Goal: Transaction & Acquisition: Purchase product/service

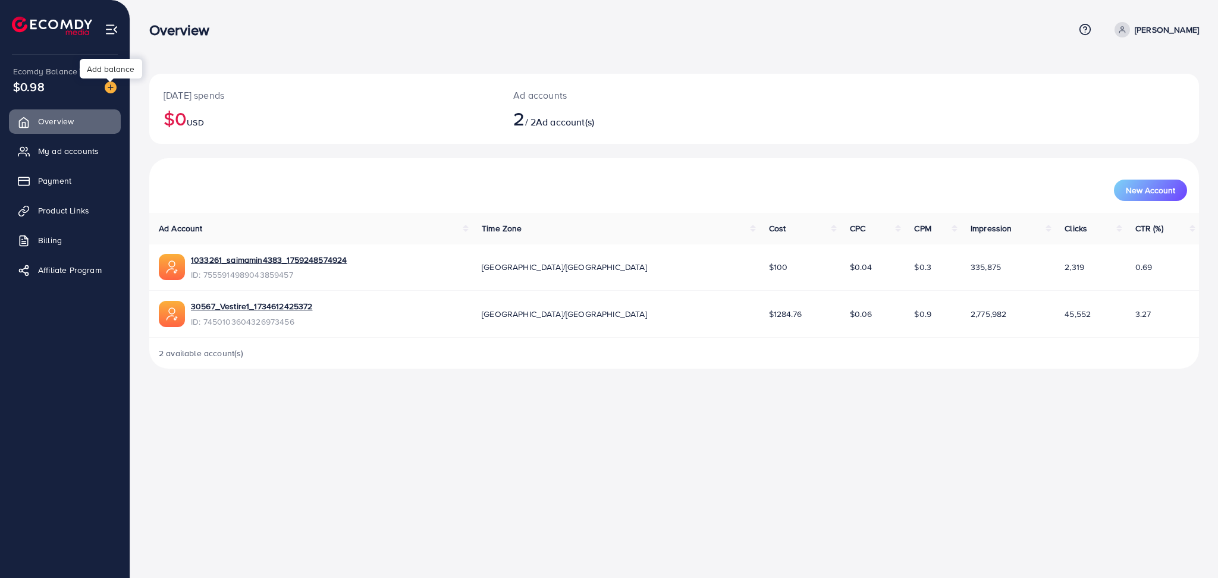
click at [107, 82] on img at bounding box center [111, 88] width 12 height 12
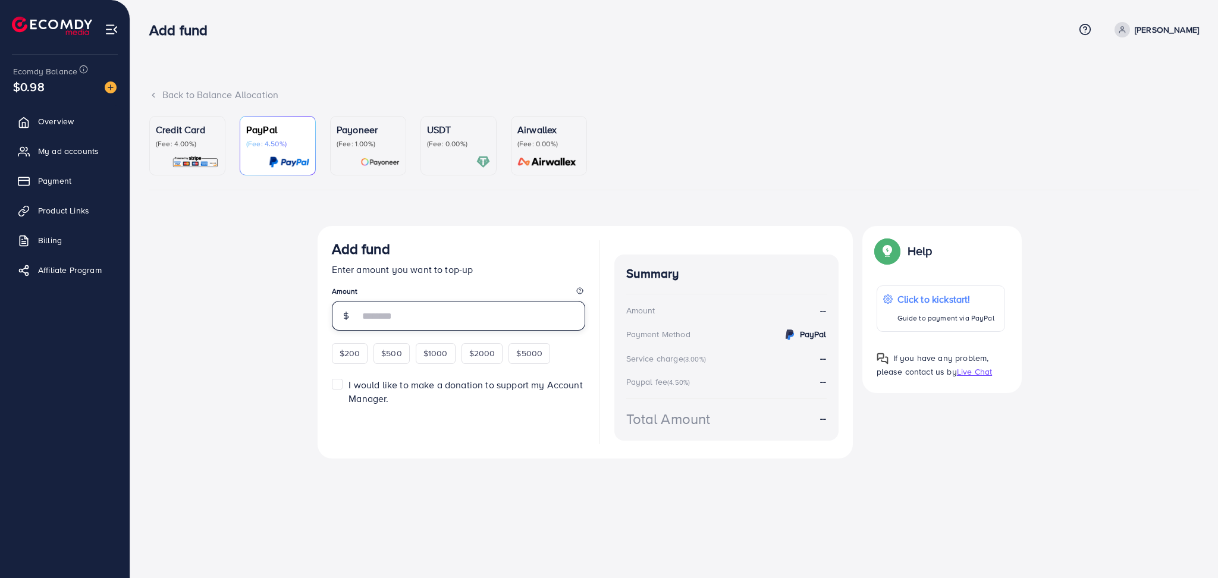
drag, startPoint x: 467, startPoint y: 331, endPoint x: 442, endPoint y: 322, distance: 26.5
click at [442, 322] on input "number" at bounding box center [472, 316] width 226 height 30
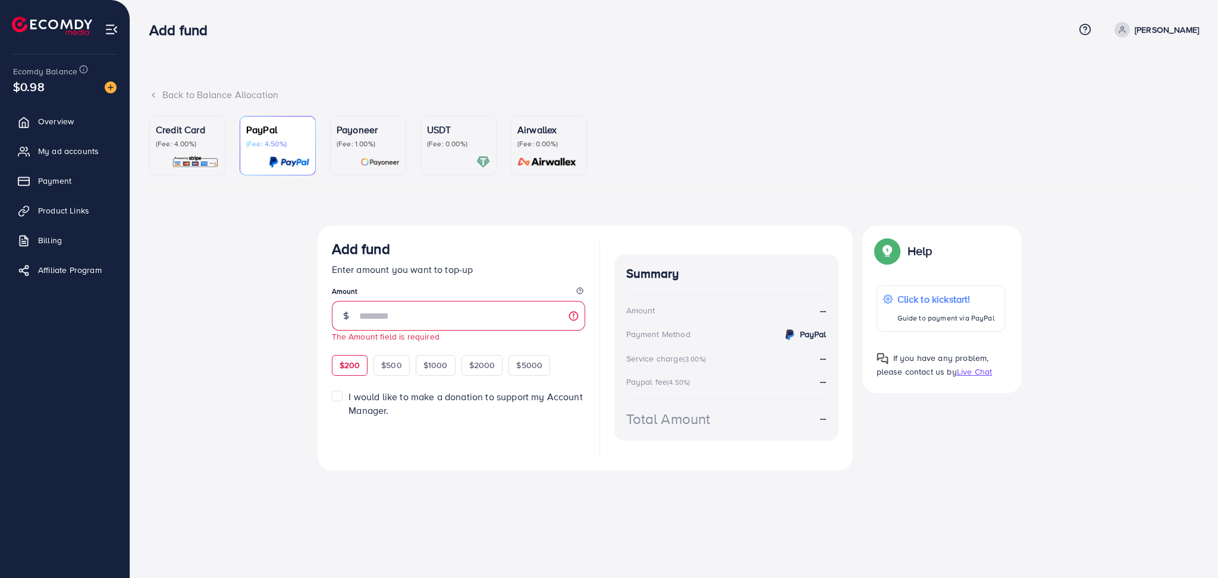
click at [353, 353] on div "$200 $500 $1000 $2000 $5000" at bounding box center [454, 363] width 244 height 23
click at [353, 372] on div "$200" at bounding box center [350, 365] width 36 height 20
type input "***"
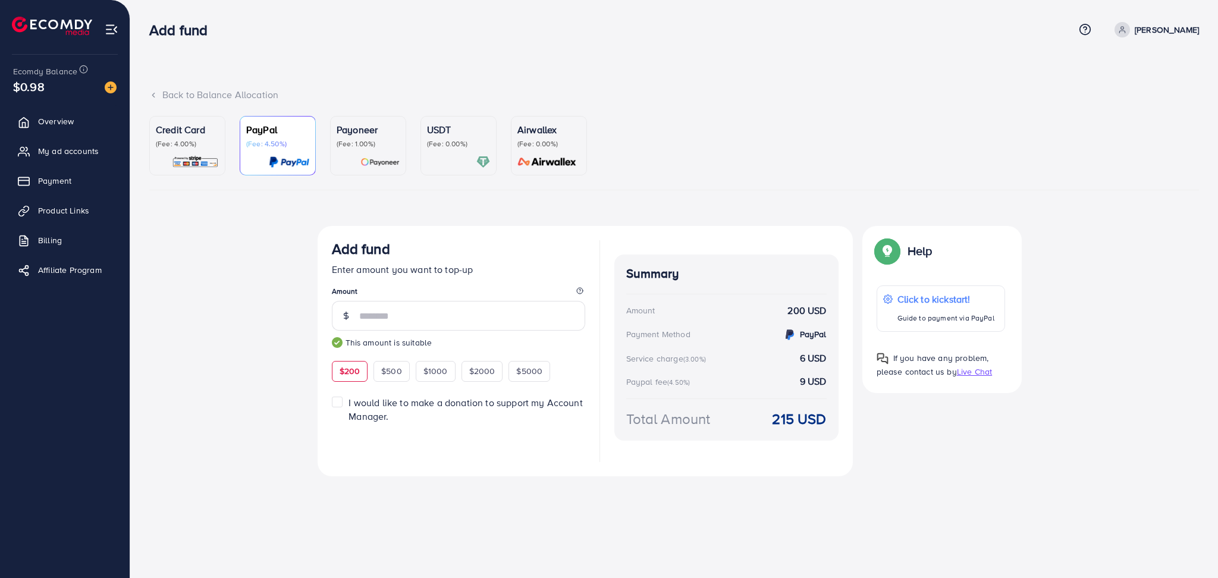
click at [438, 175] on link "USDT (Fee: 0.00%)" at bounding box center [459, 145] width 76 height 59
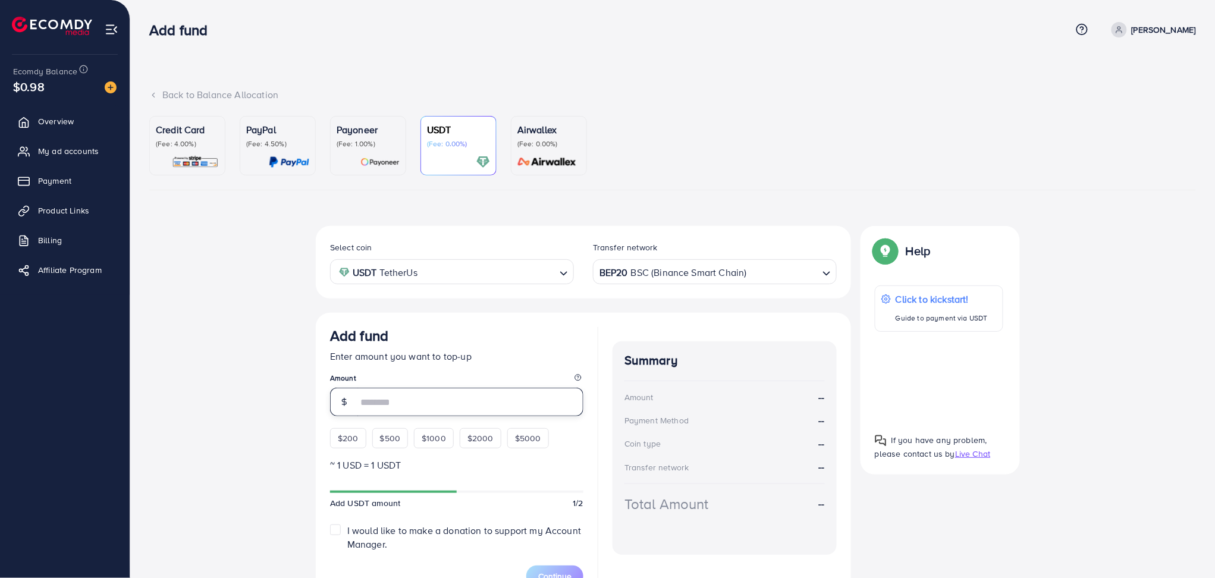
click at [416, 415] on input "number" at bounding box center [471, 402] width 226 height 29
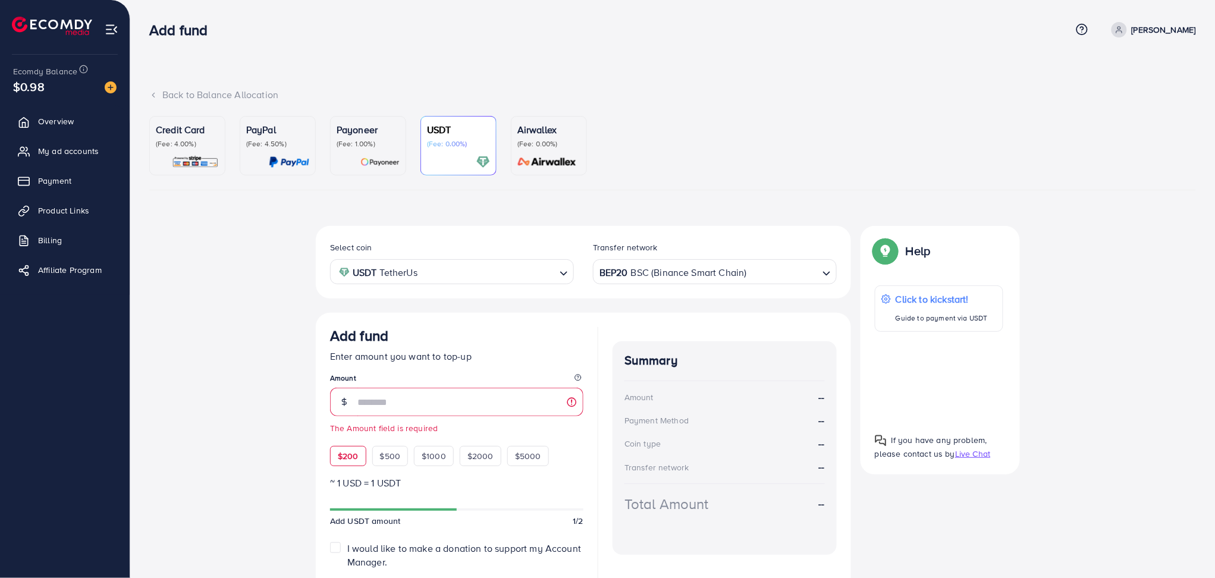
click at [354, 443] on div "$200 $500 $1000 $2000 $5000" at bounding box center [452, 453] width 244 height 26
click at [351, 457] on span "$200" at bounding box center [348, 456] width 21 height 12
type input "***"
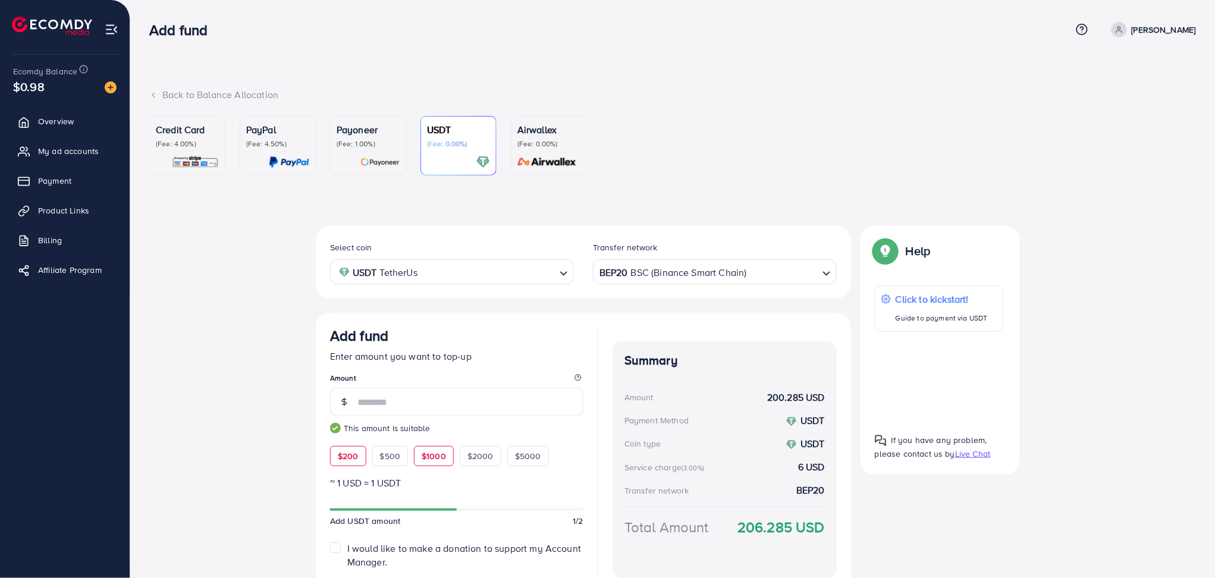
scroll to position [83, 0]
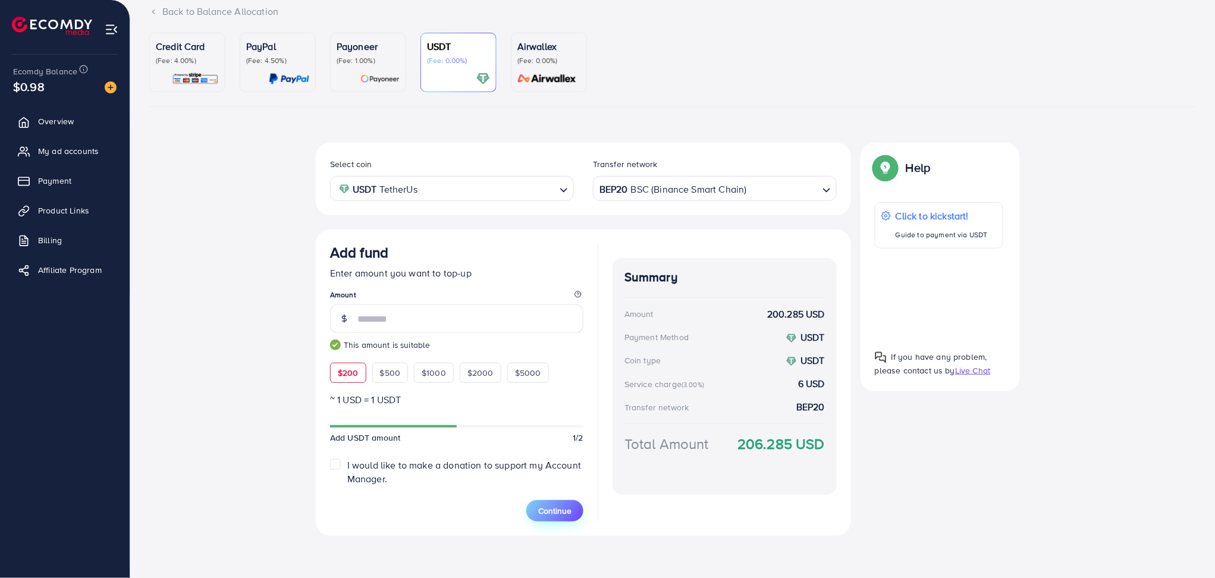
click at [559, 506] on span "Continue" at bounding box center [554, 511] width 33 height 12
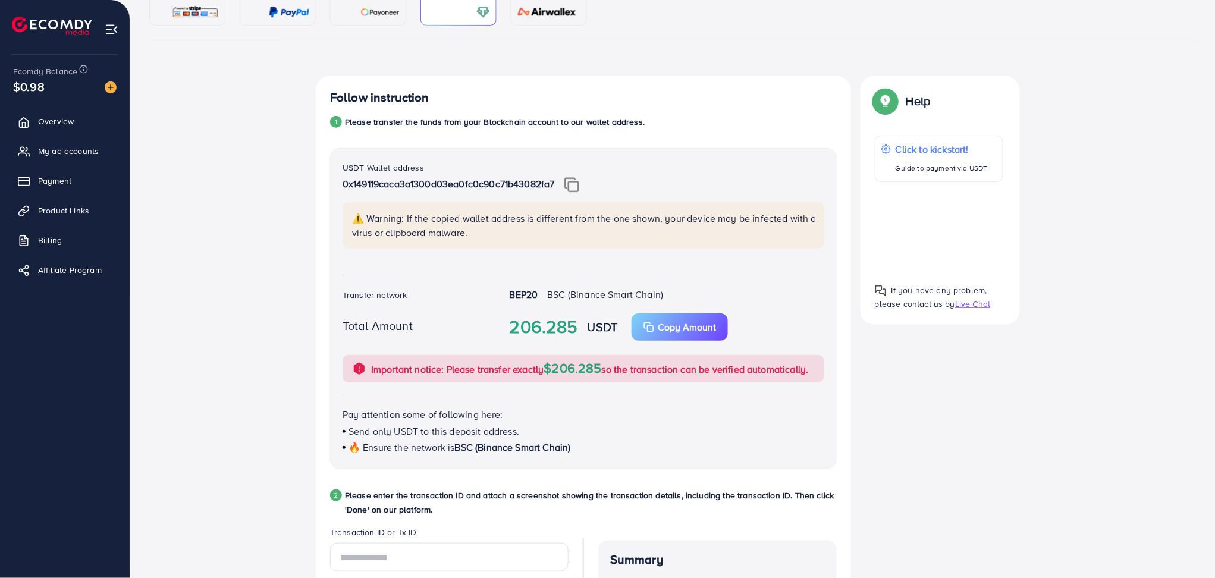
scroll to position [149, 0]
click at [579, 180] on img at bounding box center [572, 185] width 15 height 15
